Goal: Task Accomplishment & Management: Manage account settings

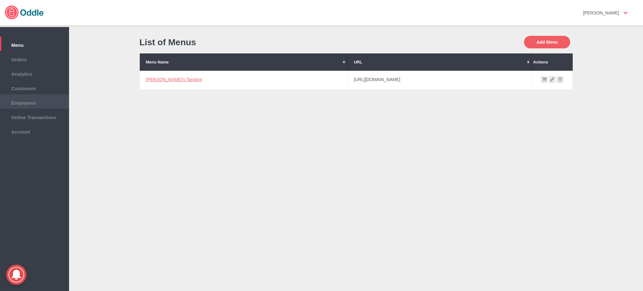
click at [30, 102] on span "Employees" at bounding box center [34, 102] width 63 height 7
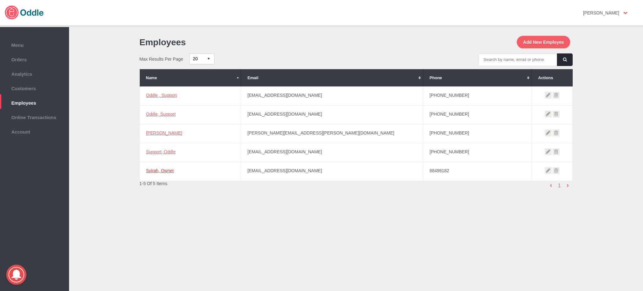
click at [162, 170] on link "Syirah, Owner" at bounding box center [160, 170] width 28 height 5
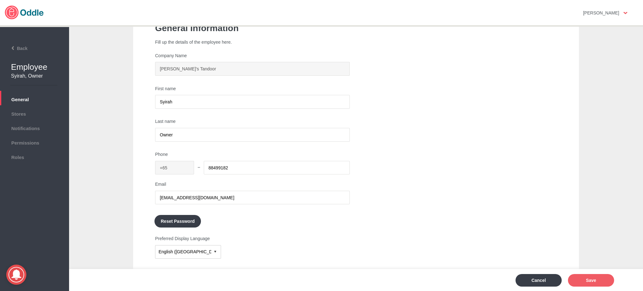
scroll to position [21, 0]
